Goal: Check status: Check status

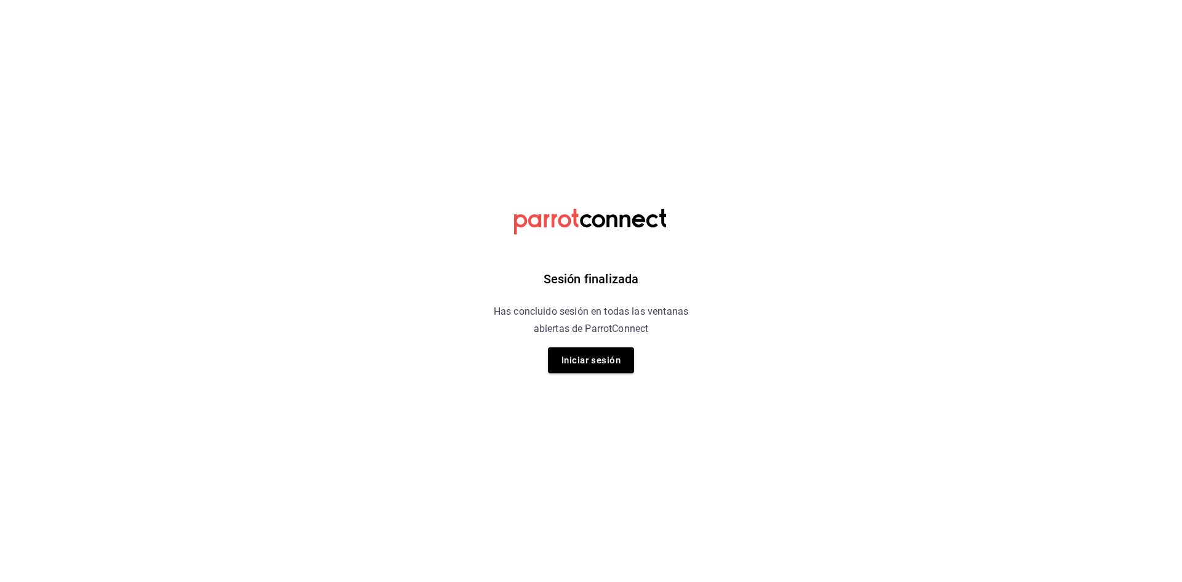
click at [610, 375] on div "Sesión finalizada Has concluido sesión en todas las ventanas abiertas de Parrot…" at bounding box center [591, 291] width 311 height 582
click at [608, 358] on button "Iniciar sesión" at bounding box center [591, 360] width 86 height 26
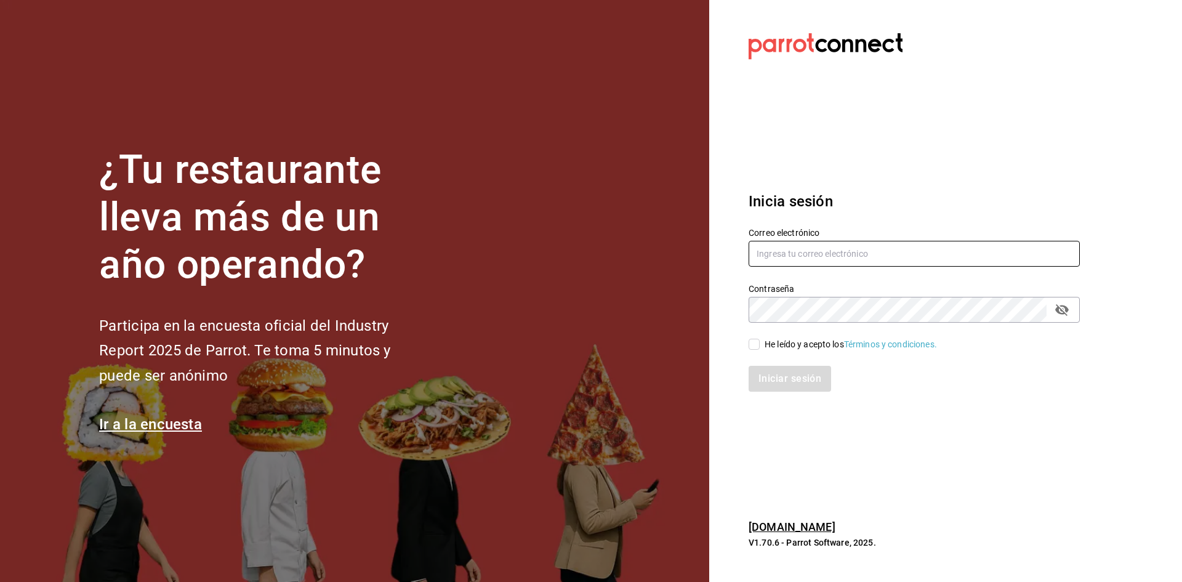
drag, startPoint x: 851, startPoint y: 249, endPoint x: 852, endPoint y: 256, distance: 7.4
click at [852, 255] on input "text" at bounding box center [914, 254] width 331 height 26
type input "[EMAIL_ADDRESS][DOMAIN_NAME]"
click at [790, 339] on div "He leído y acepto los Términos y condiciones." at bounding box center [851, 344] width 172 height 13
click at [760, 339] on input "He leído y acepto los Términos y condiciones." at bounding box center [754, 344] width 11 height 11
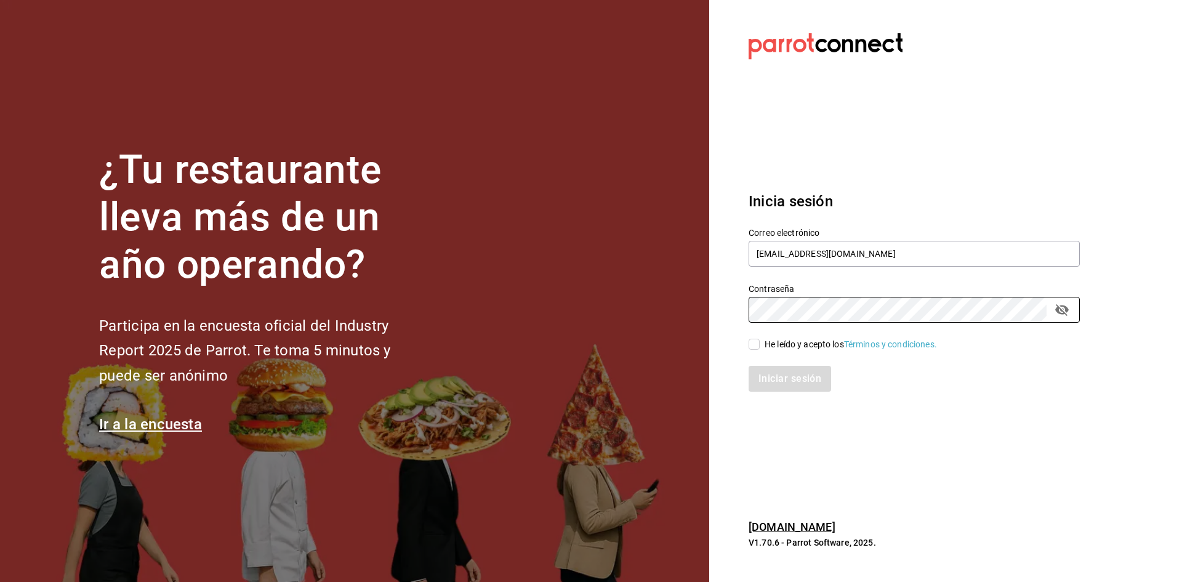
checkbox input "true"
click at [802, 373] on button "Iniciar sesión" at bounding box center [791, 379] width 84 height 26
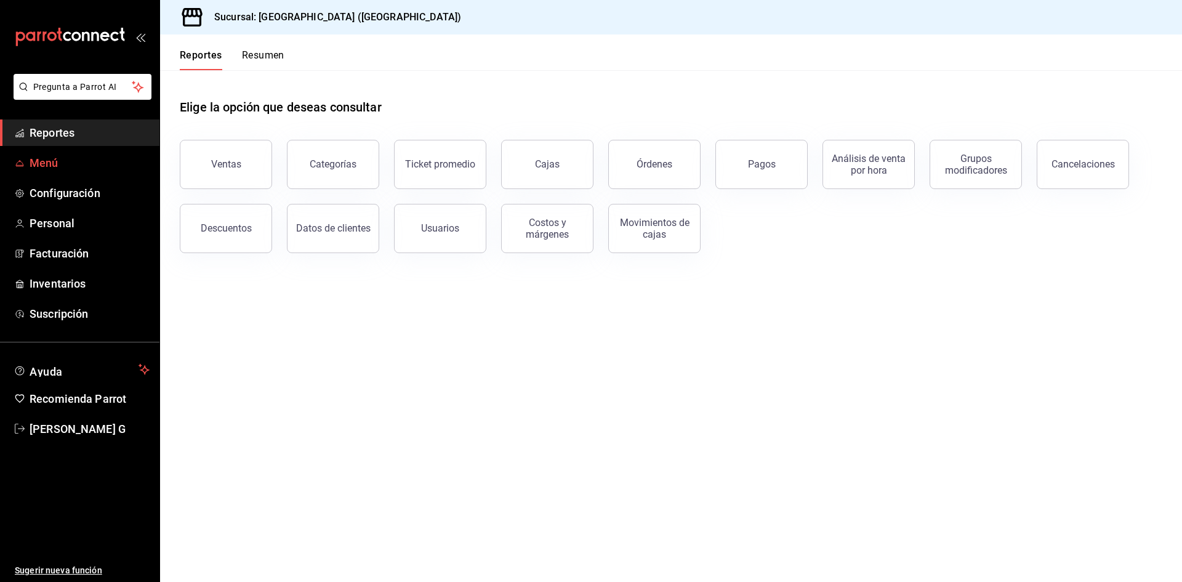
click at [68, 159] on span "Menú" at bounding box center [90, 163] width 120 height 17
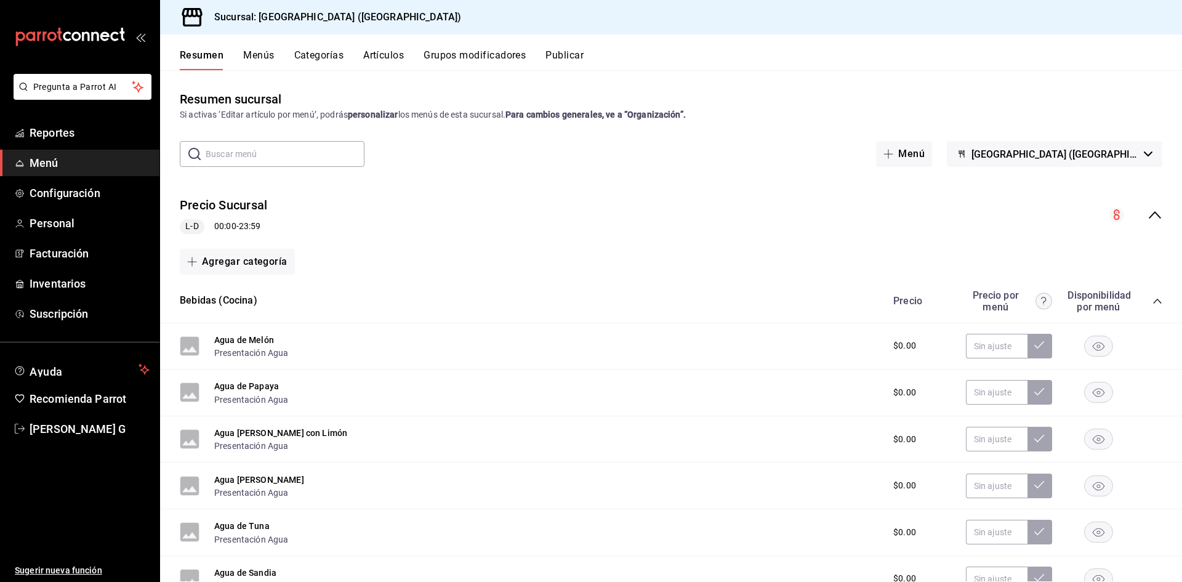
drag, startPoint x: 387, startPoint y: 54, endPoint x: 390, endPoint y: 94, distance: 40.2
click at [390, 94] on div "Resumen Menús Categorías Artículos Grupos modificadores Publicar Resumen sucurs…" at bounding box center [671, 307] width 1022 height 547
click at [86, 136] on span "Reportes" at bounding box center [90, 132] width 120 height 17
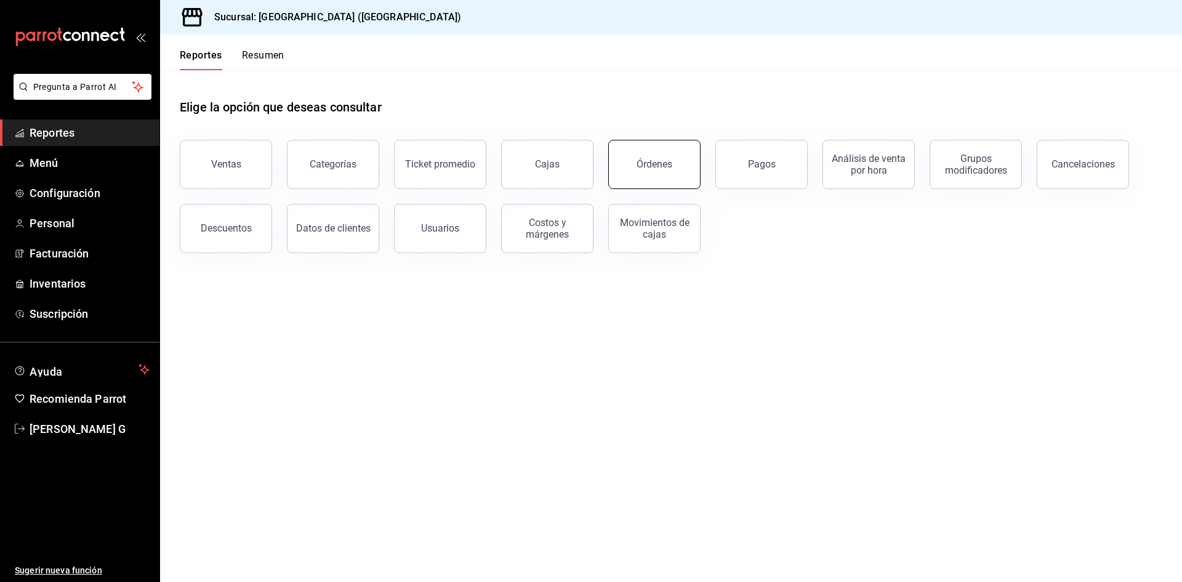
click at [659, 169] on div "Órdenes" at bounding box center [655, 164] width 36 height 12
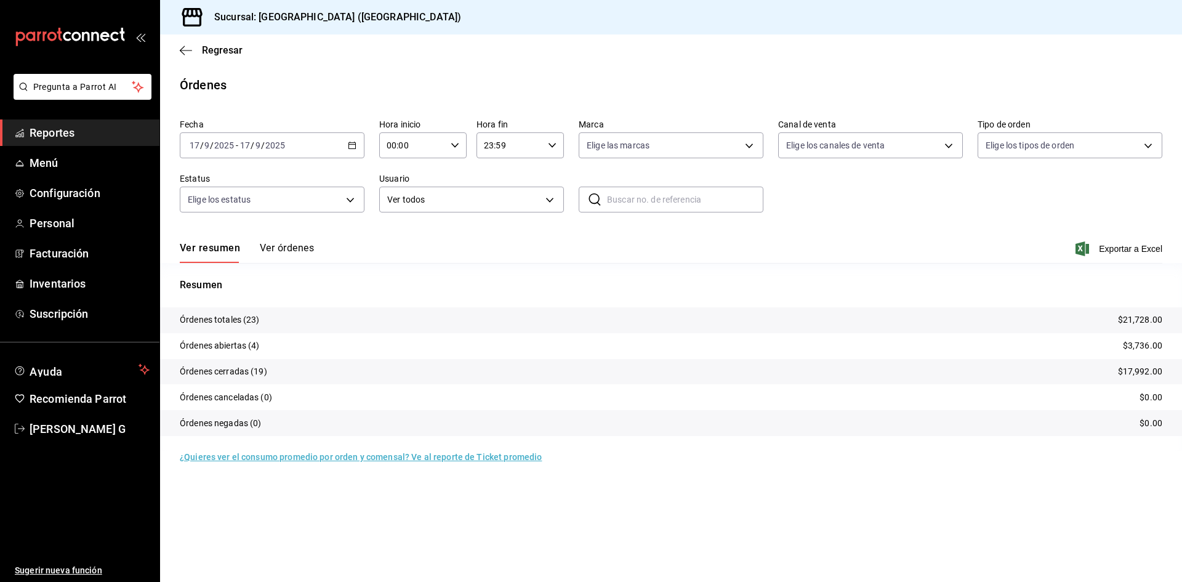
click at [293, 240] on div "Ver resumen Ver órdenes Exportar a Excel" at bounding box center [671, 245] width 983 height 36
click at [294, 245] on button "Ver órdenes" at bounding box center [287, 252] width 54 height 21
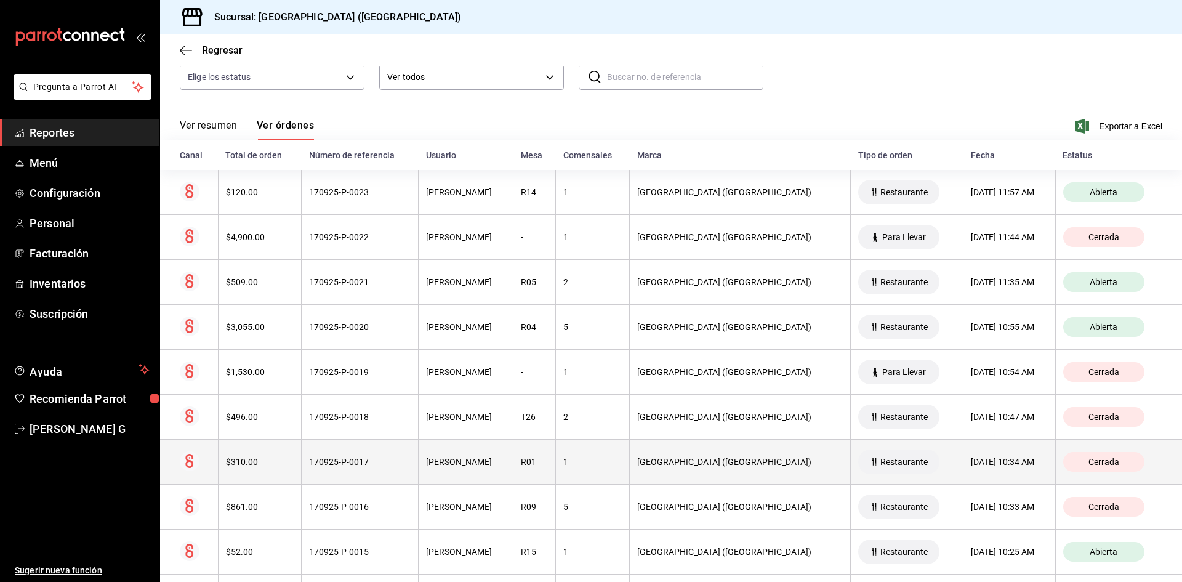
scroll to position [123, 0]
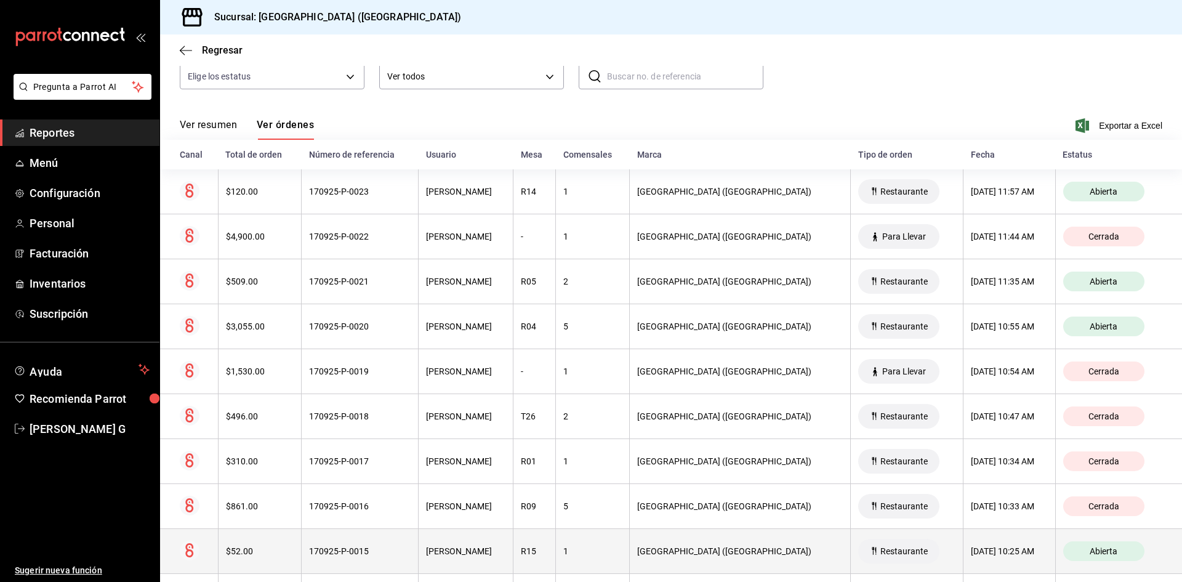
click at [405, 544] on th "170925-P-0015" at bounding box center [360, 551] width 117 height 45
